Goal: Find specific page/section: Find specific page/section

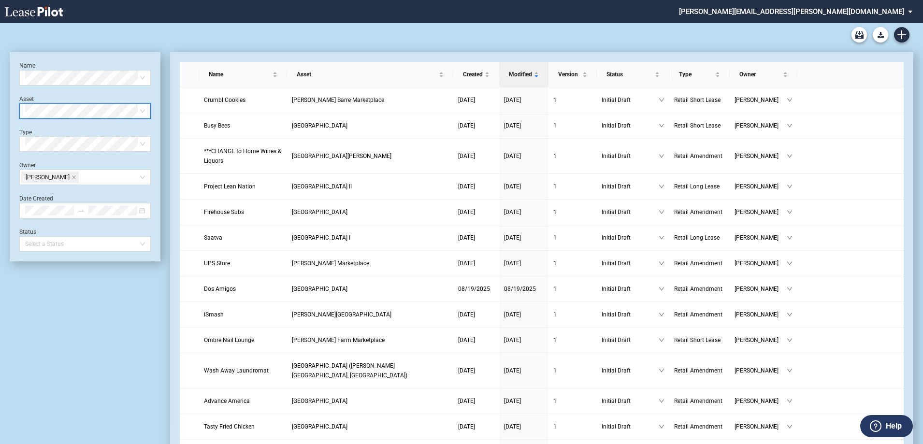
click at [142, 109] on span at bounding box center [85, 111] width 120 height 14
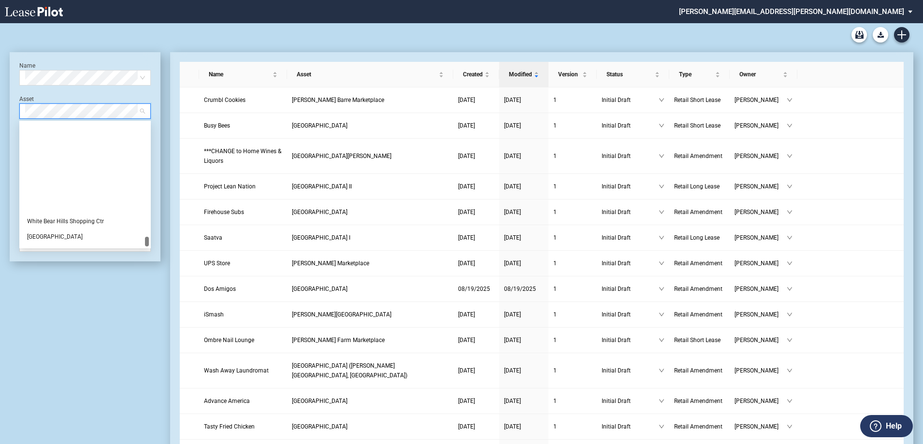
scroll to position [6278, 0]
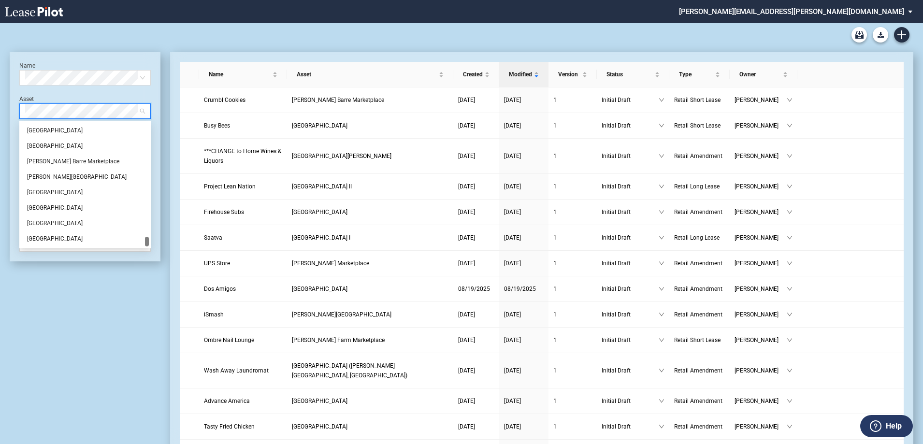
drag, startPoint x: 146, startPoint y: 127, endPoint x: 132, endPoint y: 247, distance: 121.6
click at [132, 247] on div "18 Ryan 23rd Street Station White Bear Hills Shopping Ctr Whitehall Square Whit…" at bounding box center [84, 185] width 131 height 128
click at [39, 200] on div "[PERSON_NAME] Shoppes" at bounding box center [85, 200] width 116 height 10
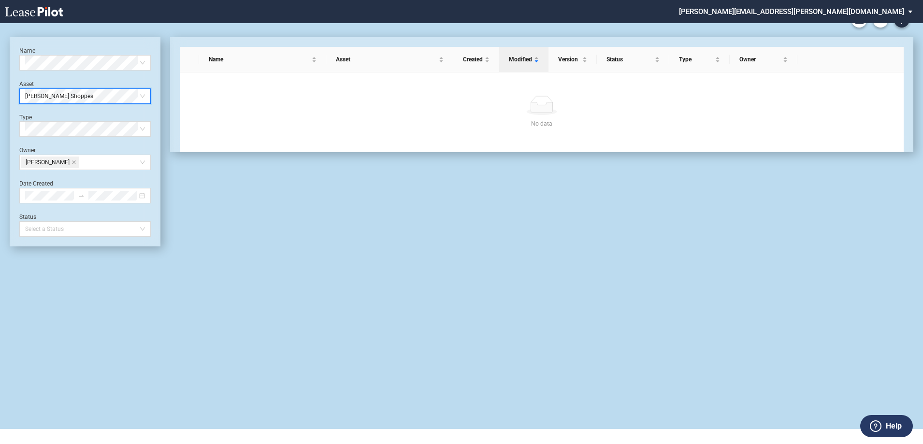
scroll to position [23, 0]
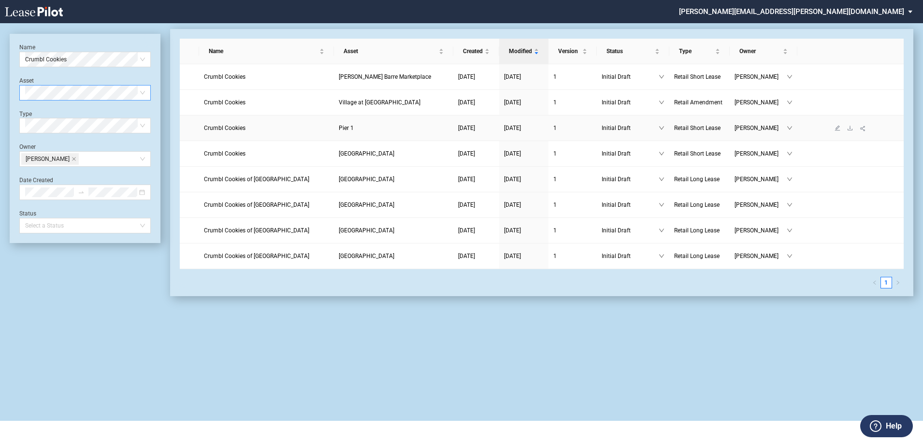
click at [220, 130] on span "Crumbl Cookies" at bounding box center [225, 128] width 42 height 7
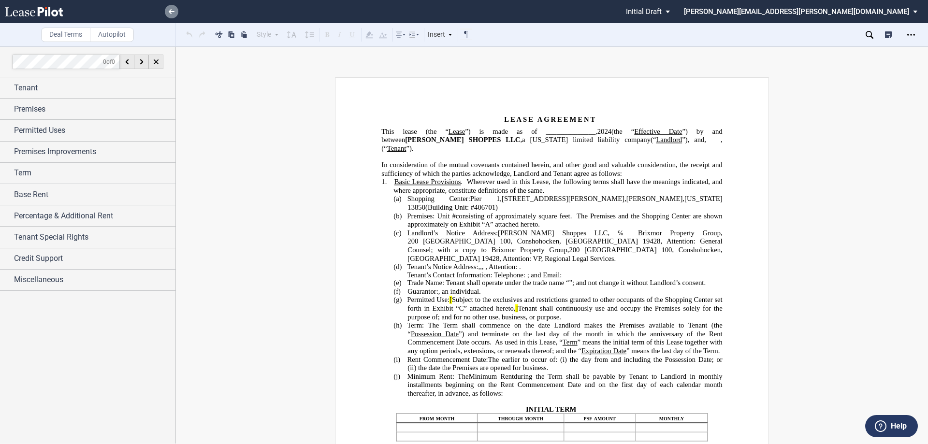
click at [171, 16] on link at bounding box center [172, 12] width 14 height 14
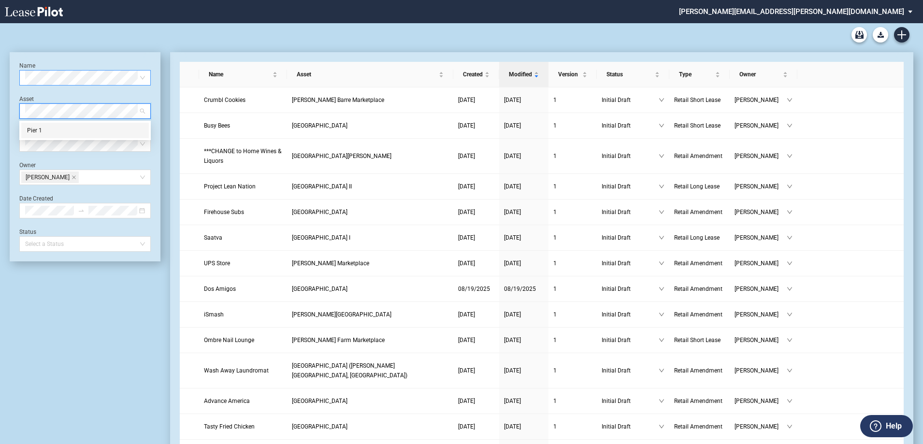
click at [41, 130] on div "Pier 1" at bounding box center [85, 131] width 116 height 10
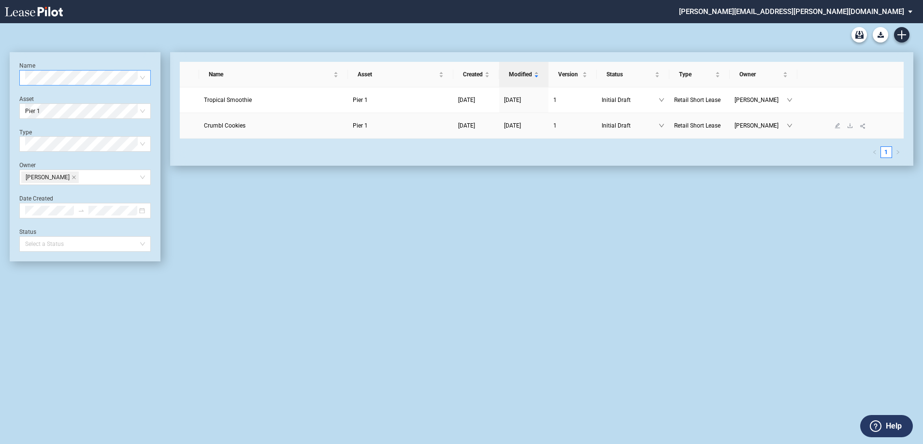
click at [225, 124] on span "Crumbl Cookies" at bounding box center [225, 125] width 42 height 7
click at [239, 100] on span "Tropical Smoothie" at bounding box center [228, 100] width 48 height 7
click at [142, 110] on span at bounding box center [85, 111] width 120 height 14
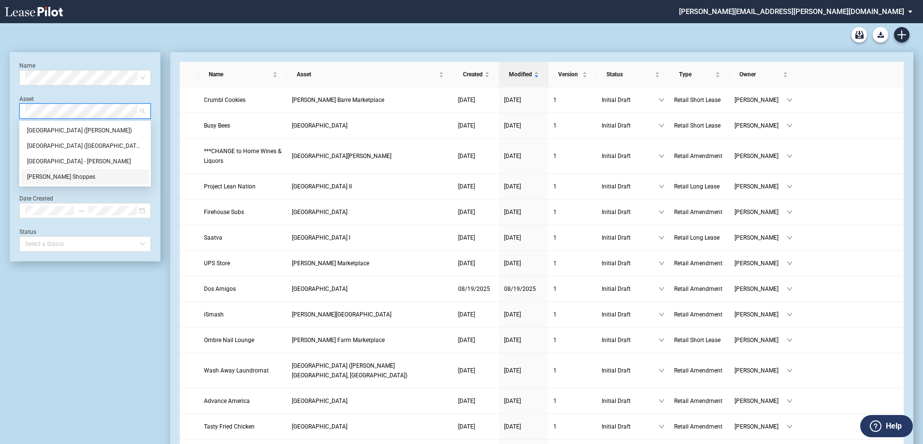
click at [44, 175] on div "[PERSON_NAME] Shoppes" at bounding box center [85, 177] width 116 height 10
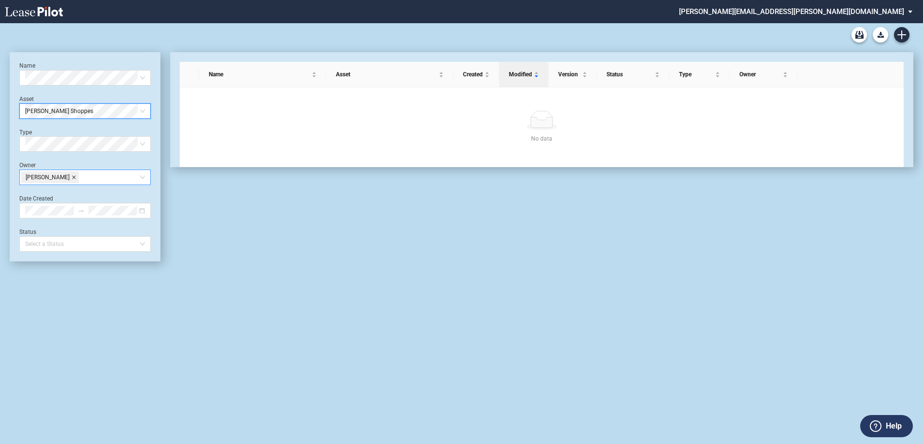
click at [72, 178] on icon "close" at bounding box center [74, 177] width 5 height 5
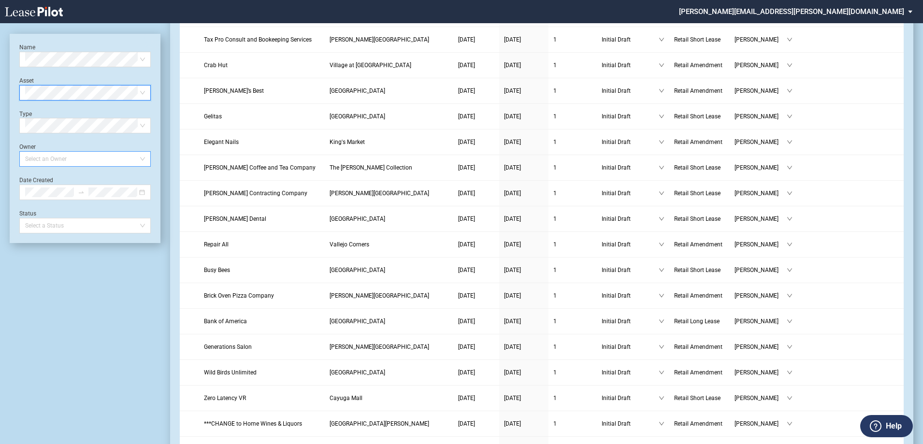
scroll to position [279, 0]
